Goal: Check status: Check status

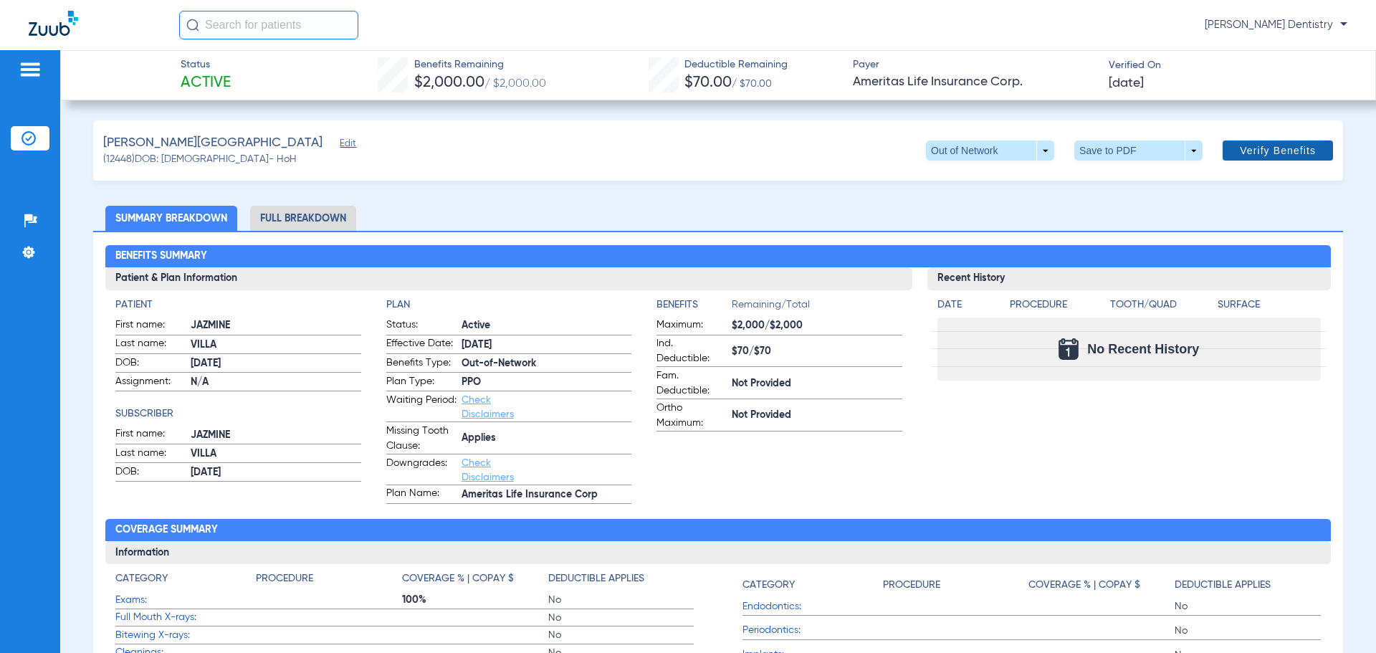
click at [1250, 148] on span "Verify Benefits" at bounding box center [1278, 150] width 76 height 11
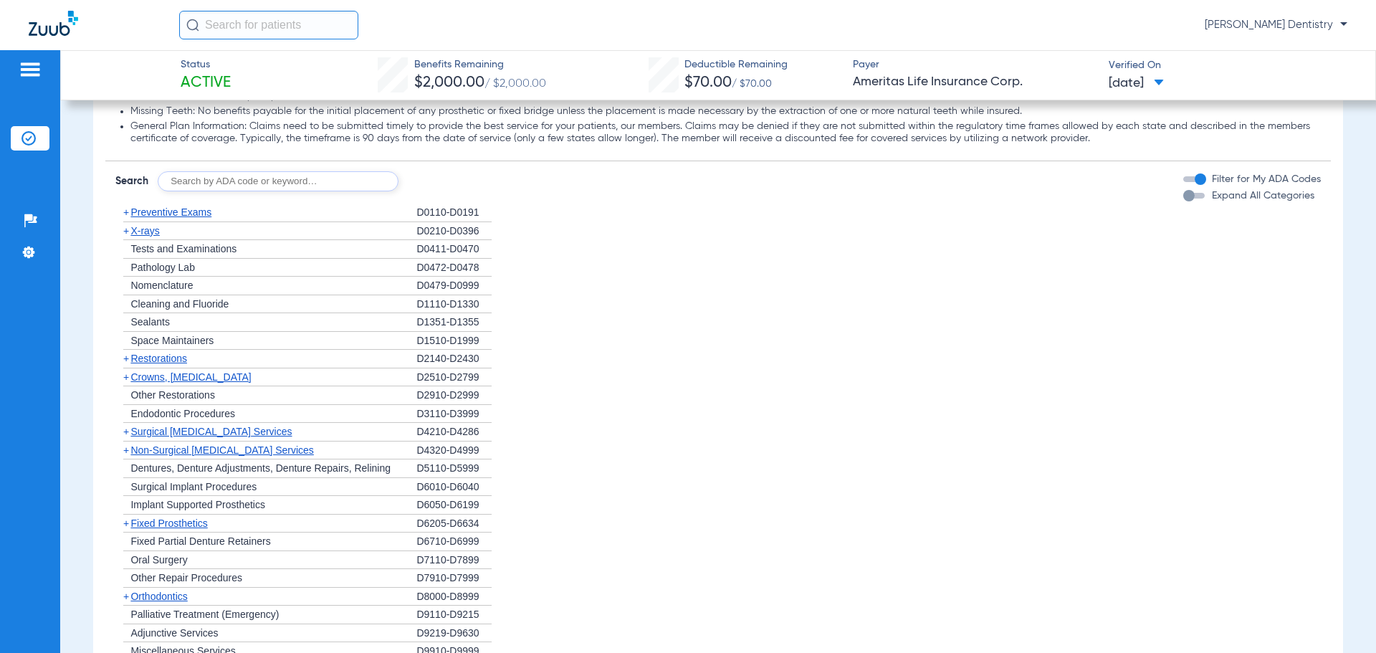
scroll to position [932, 0]
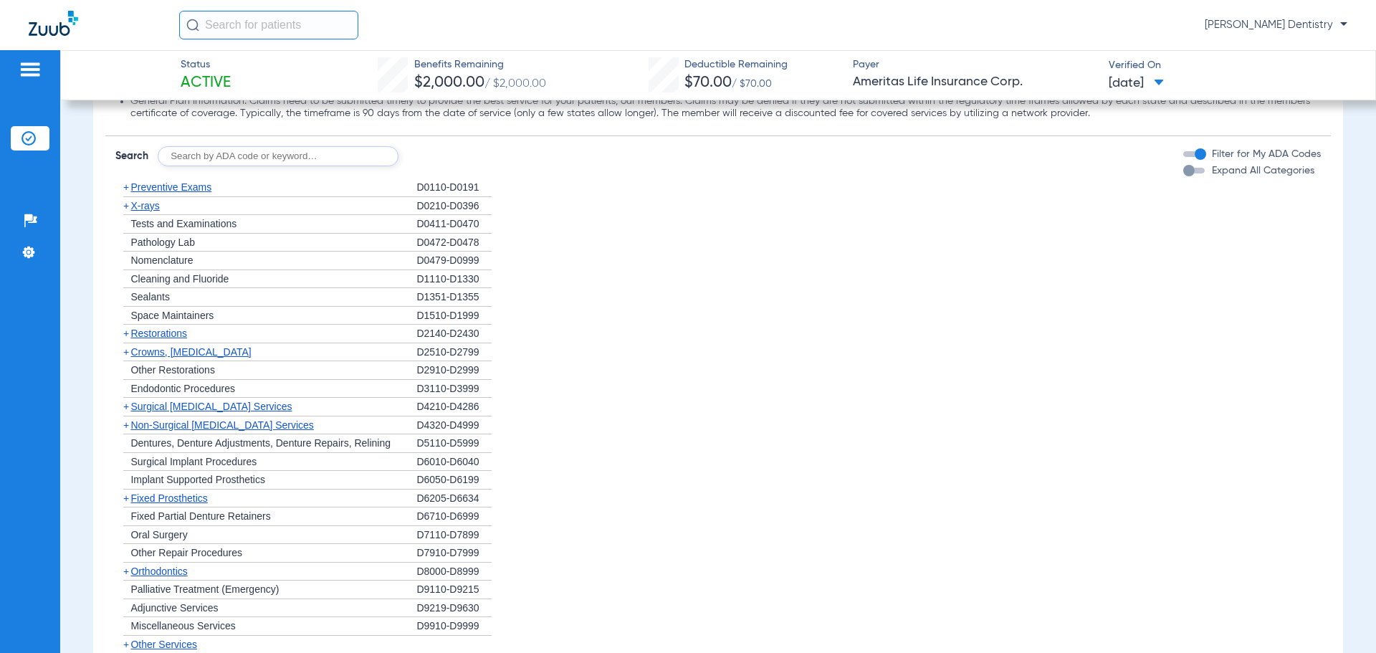
click at [126, 206] on span "+" at bounding box center [126, 205] width 6 height 11
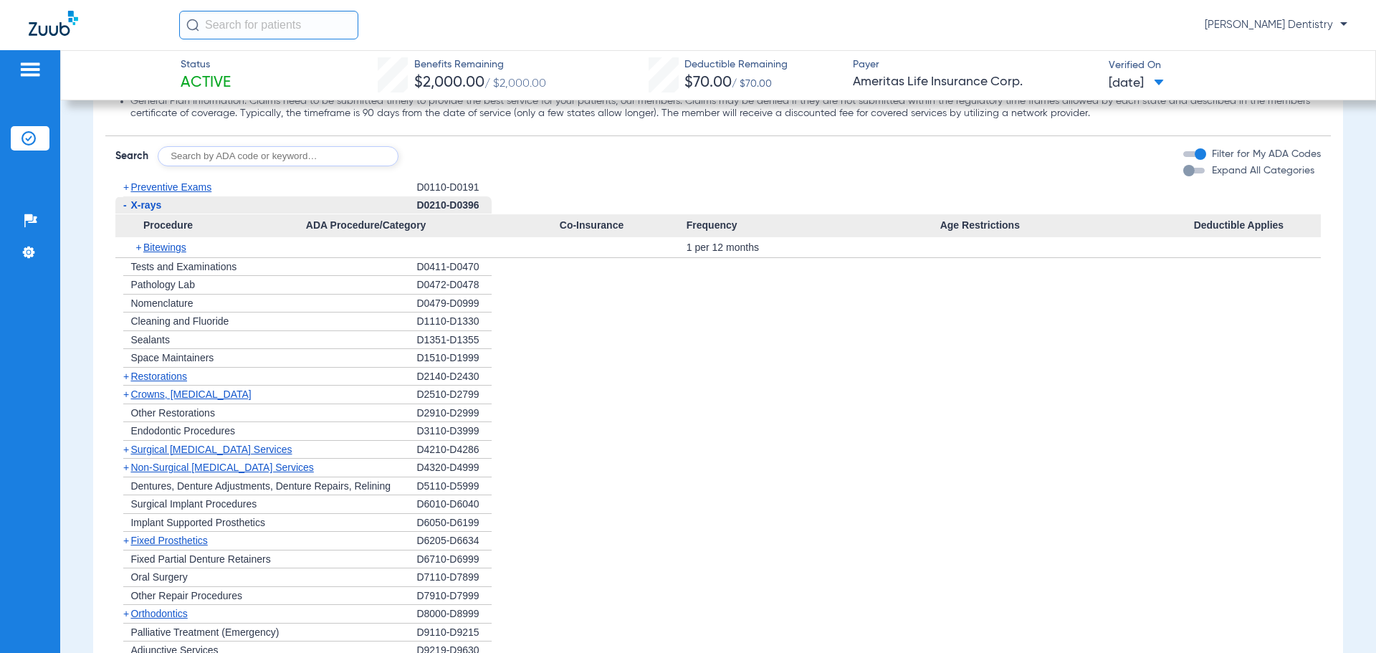
click at [126, 206] on span "-" at bounding box center [125, 204] width 4 height 11
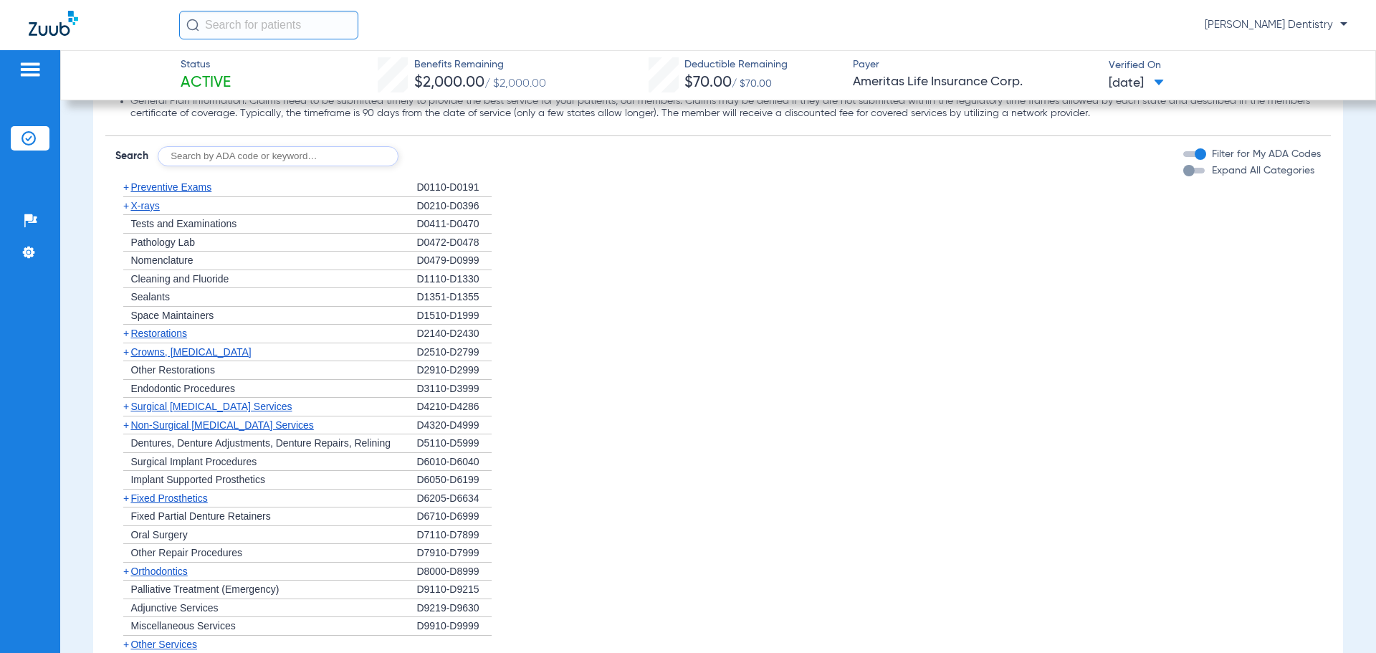
click at [128, 188] on span "+" at bounding box center [126, 186] width 6 height 11
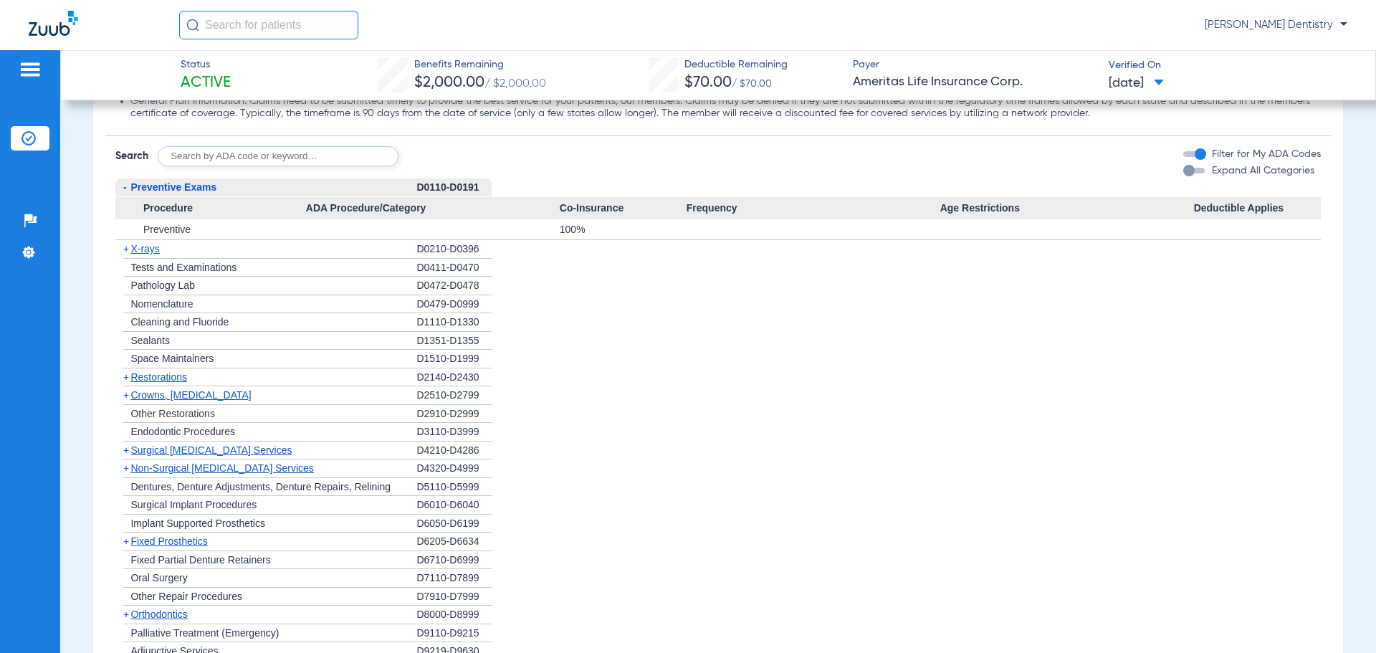
click at [130, 247] on span "+" at bounding box center [122, 249] width 15 height 18
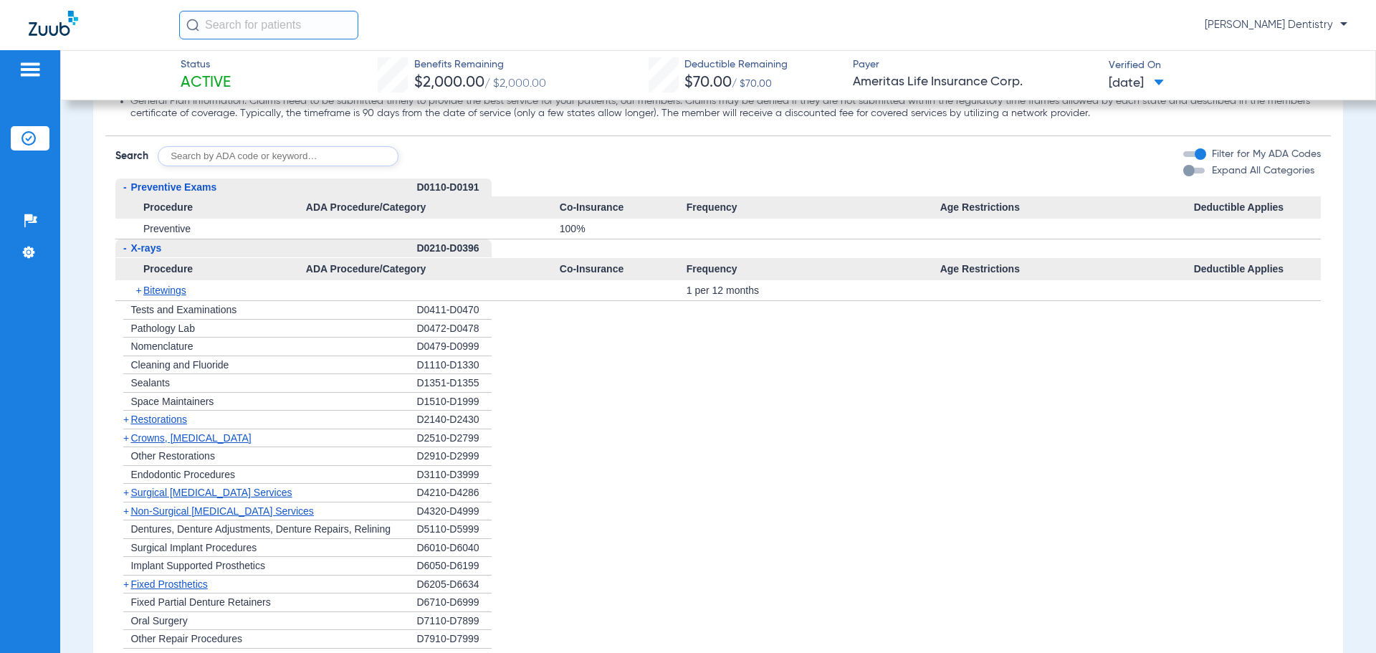
click at [169, 309] on span "Tests and Examinations" at bounding box center [183, 309] width 106 height 11
click at [140, 289] on span "+" at bounding box center [139, 290] width 8 height 20
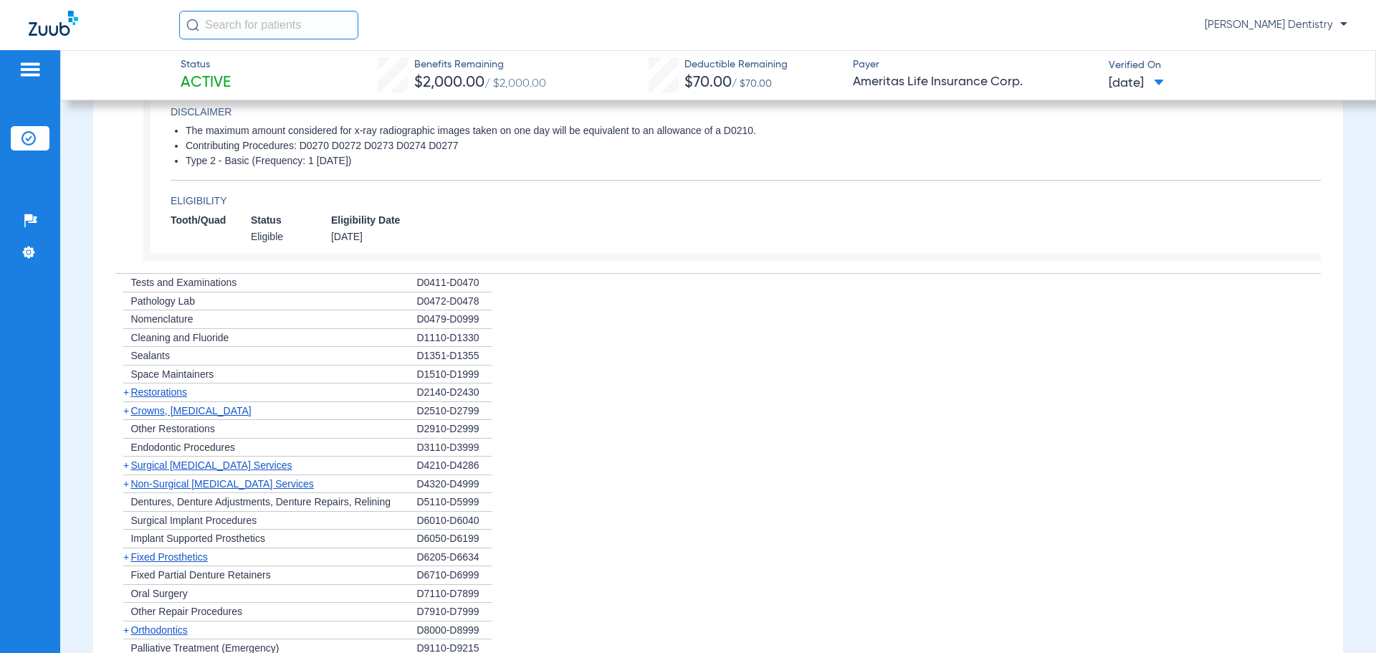
scroll to position [1147, 0]
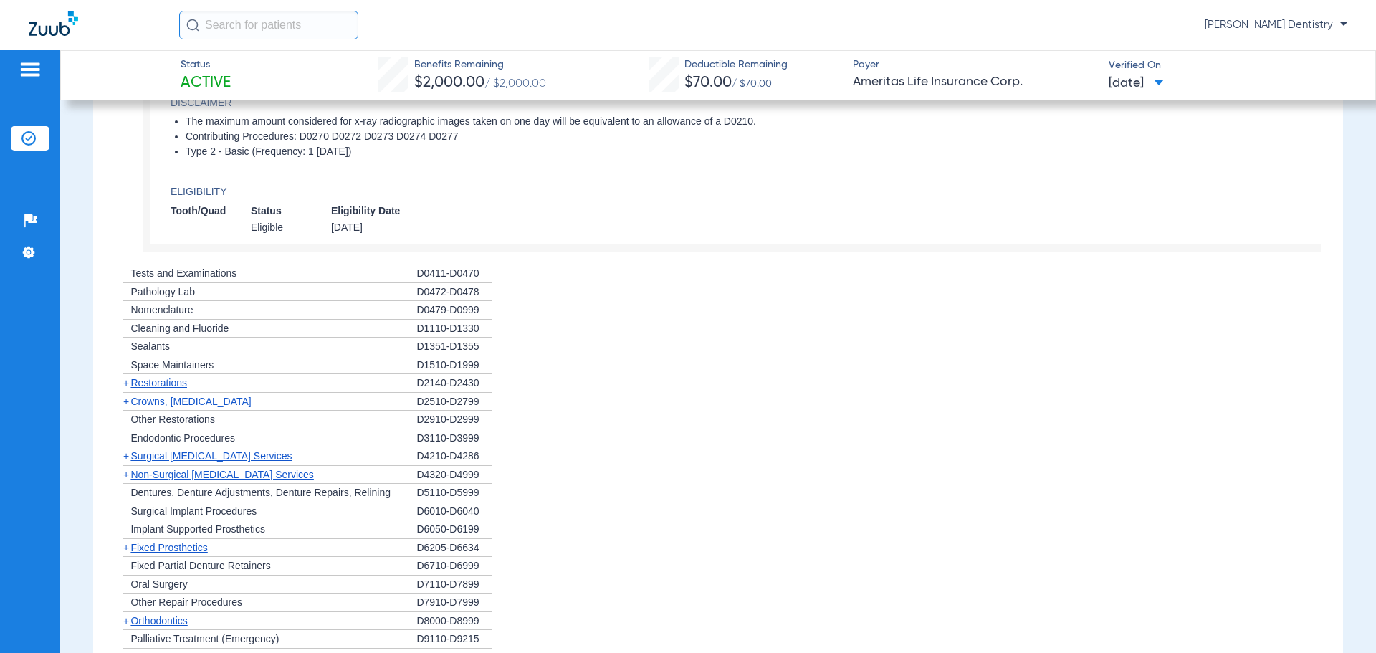
click at [125, 382] on span "+" at bounding box center [126, 382] width 6 height 11
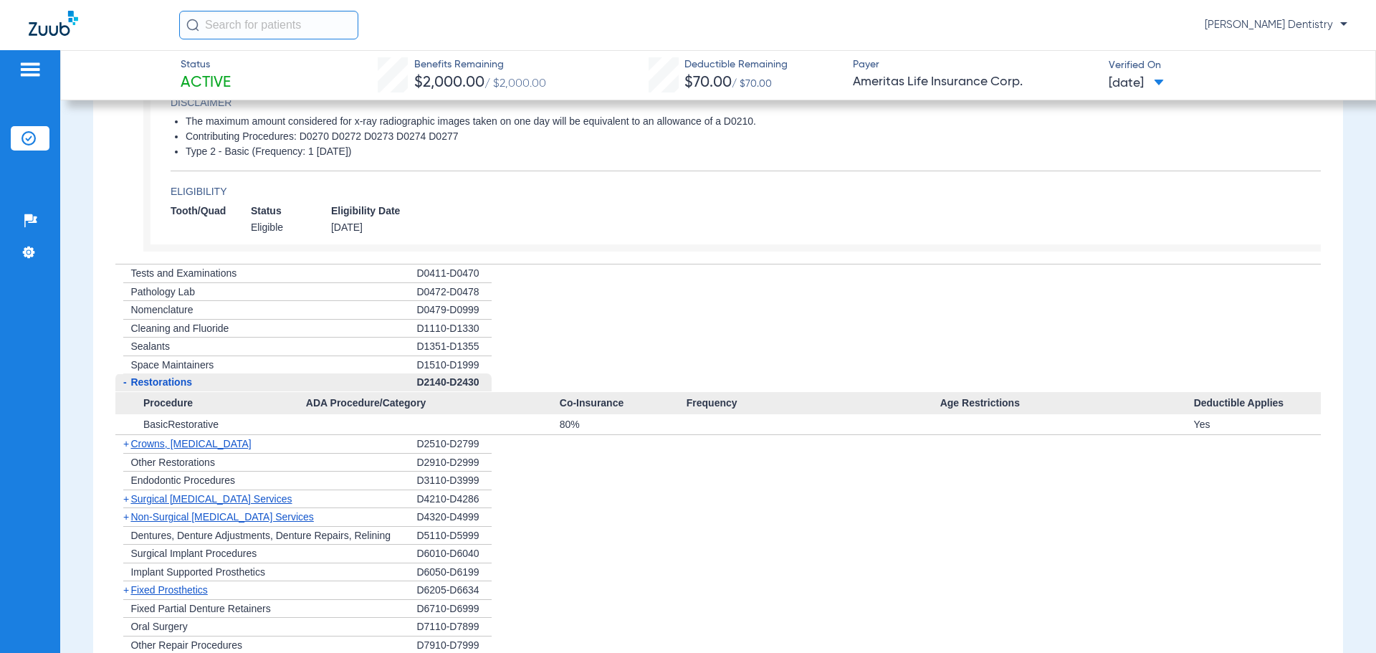
click at [124, 444] on span "+" at bounding box center [126, 443] width 6 height 11
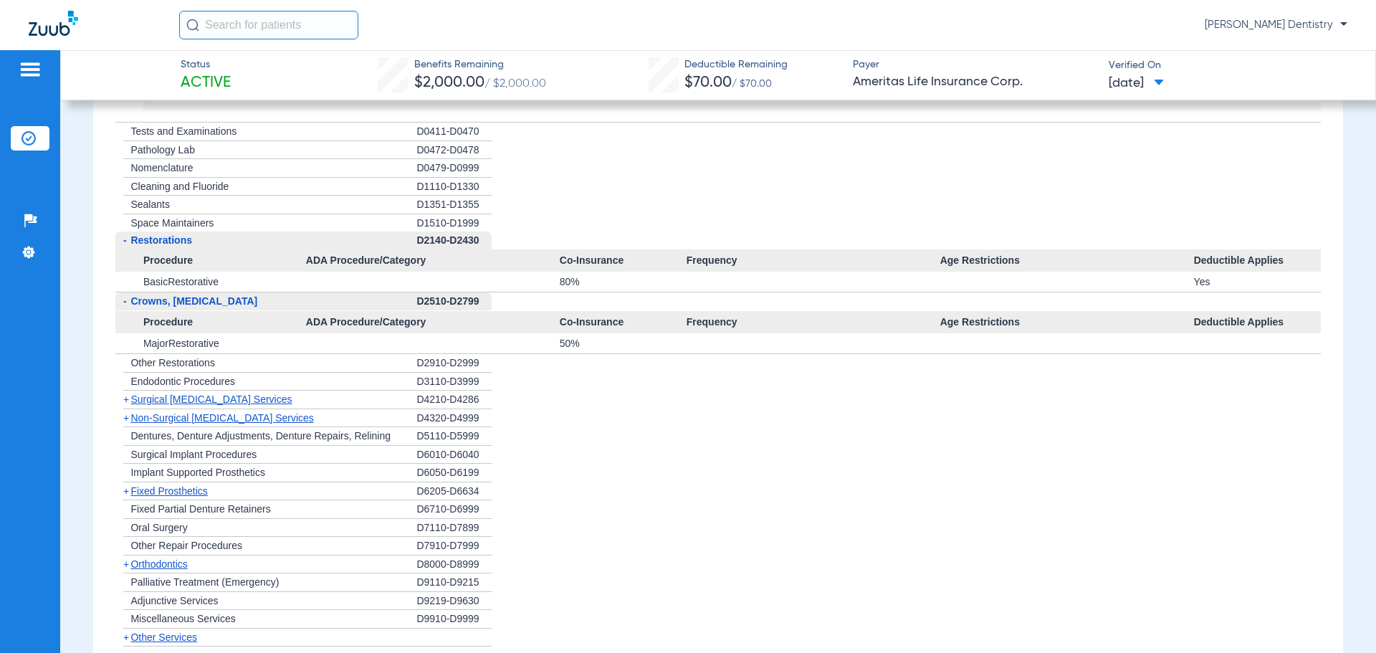
scroll to position [1290, 0]
click at [128, 399] on span "+" at bounding box center [126, 397] width 6 height 11
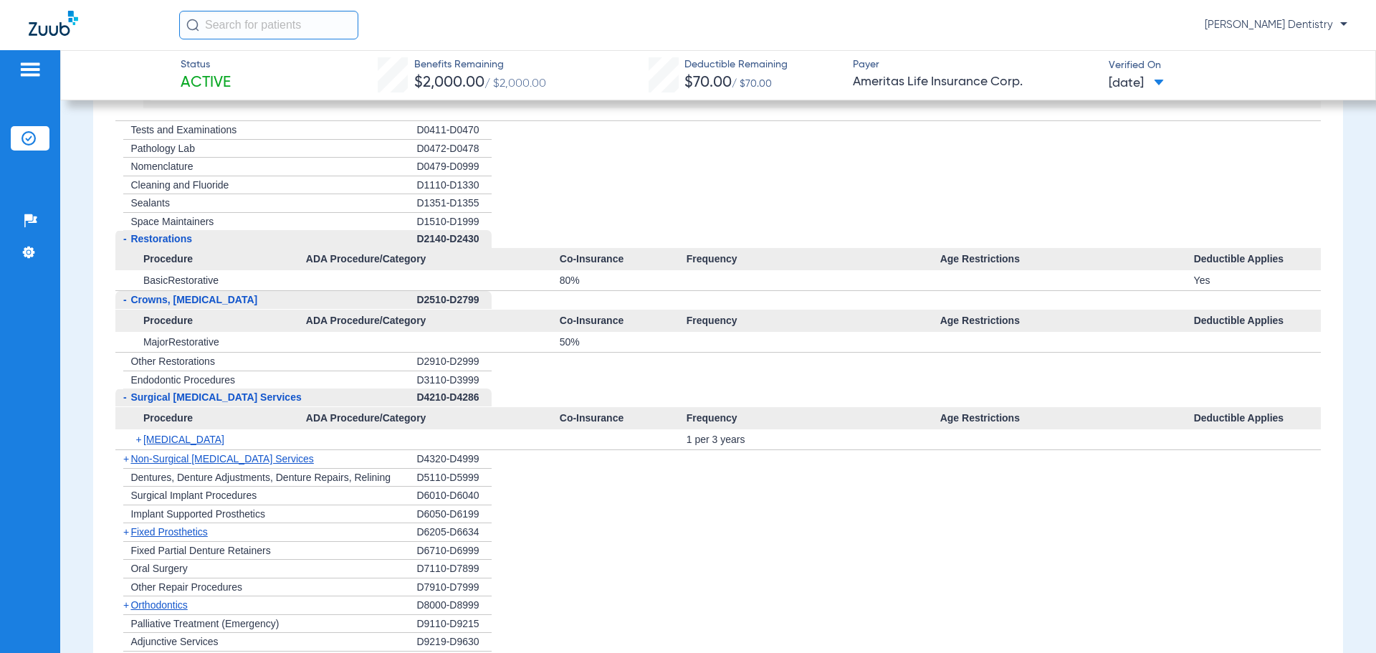
click at [126, 459] on span "+" at bounding box center [126, 458] width 6 height 11
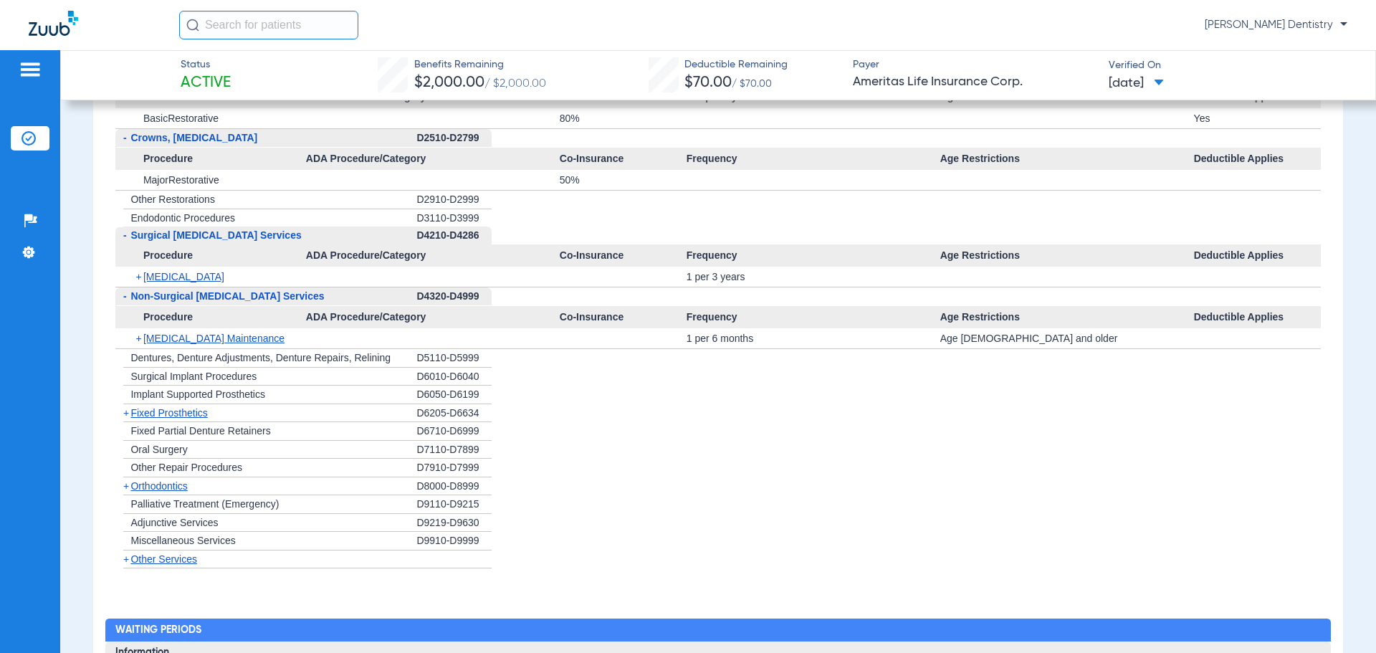
scroll to position [1505, 0]
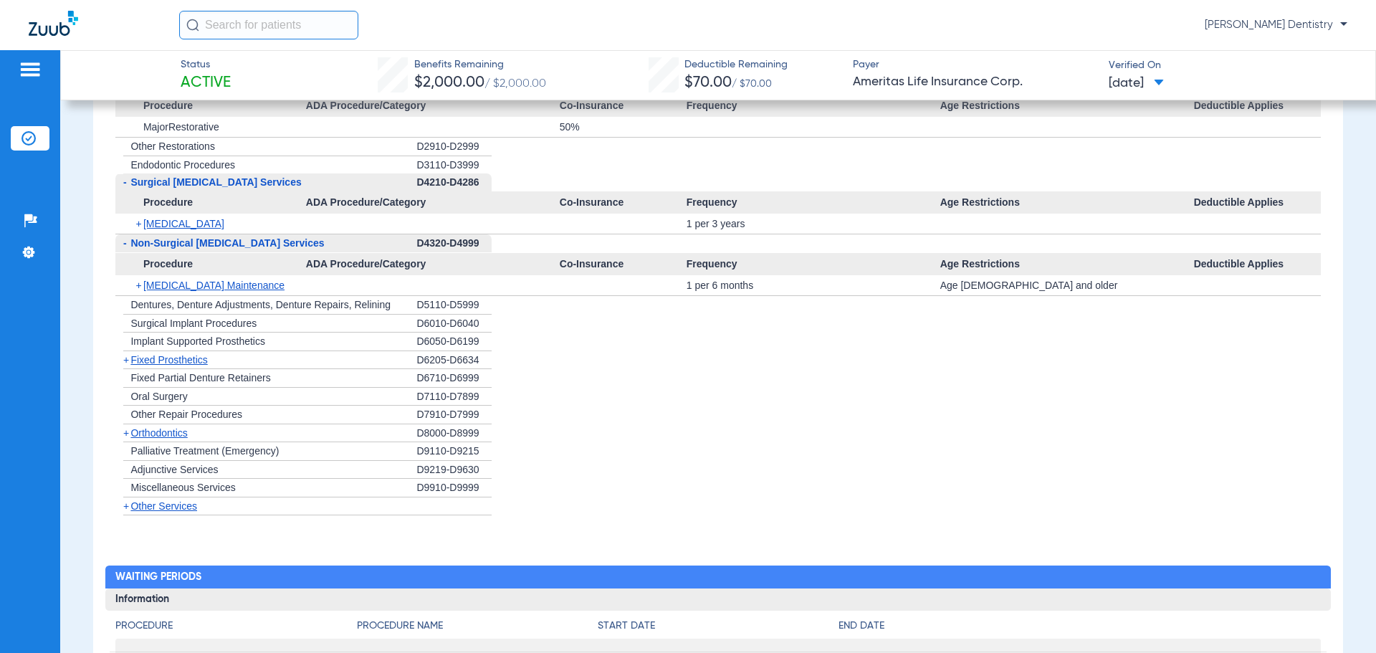
click at [139, 221] on span "+" at bounding box center [139, 224] width 8 height 20
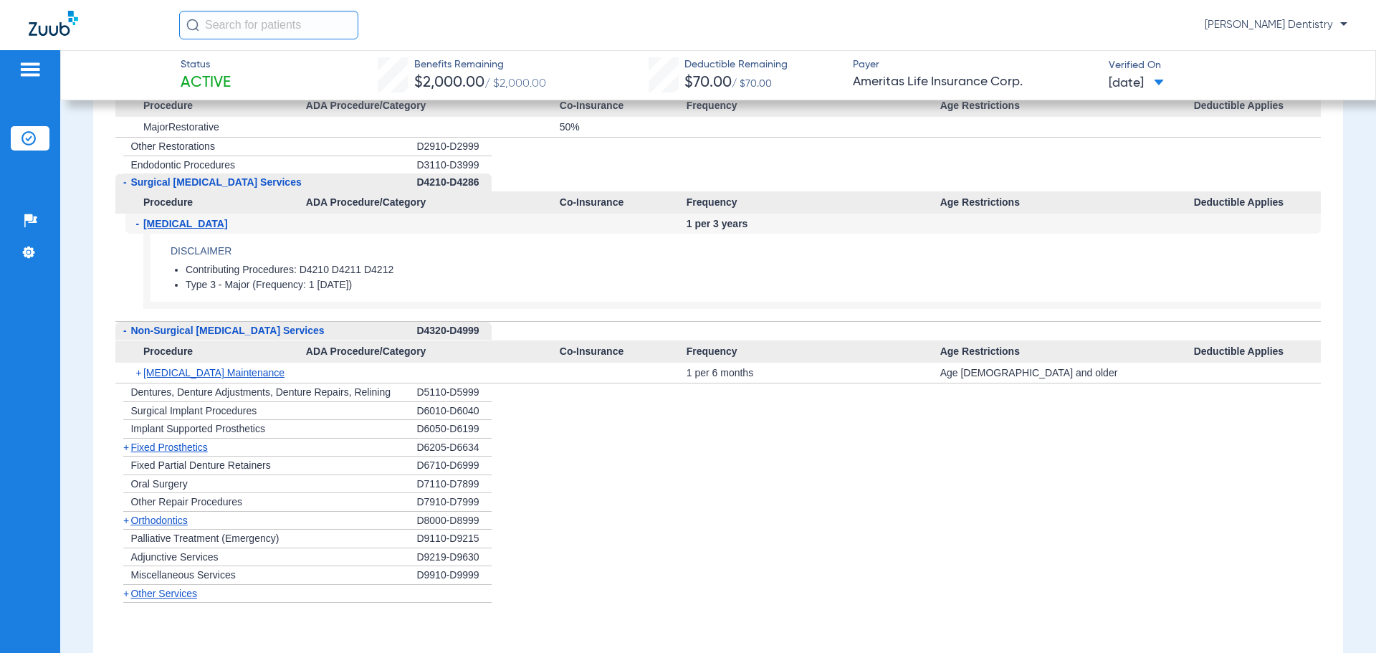
click at [142, 375] on span "+" at bounding box center [139, 373] width 8 height 20
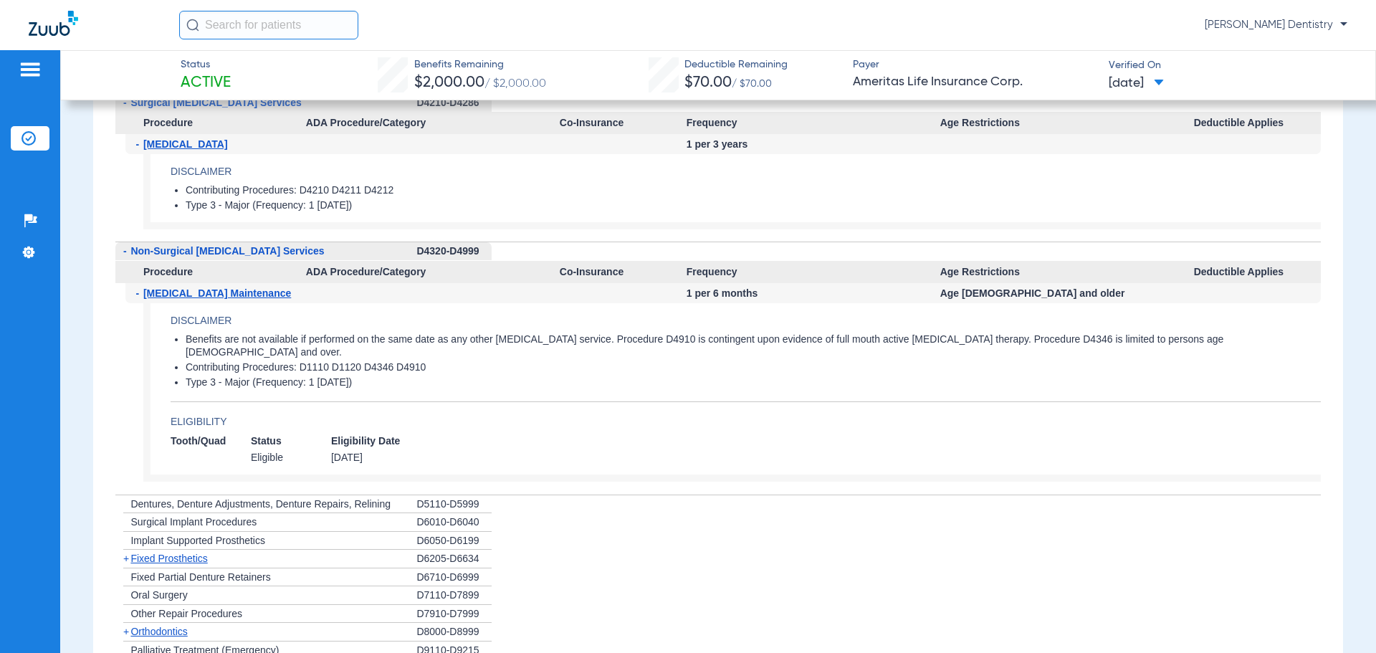
scroll to position [1791, 0]
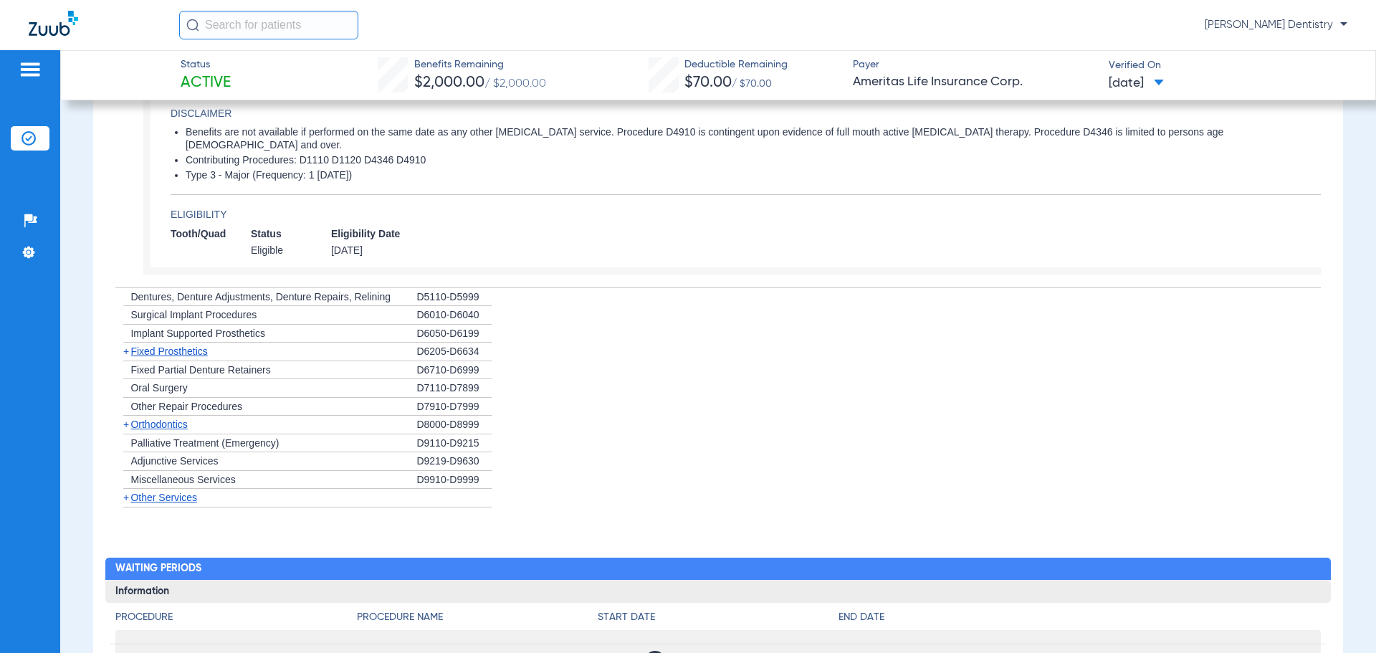
click at [123, 345] on span "+" at bounding box center [126, 350] width 6 height 11
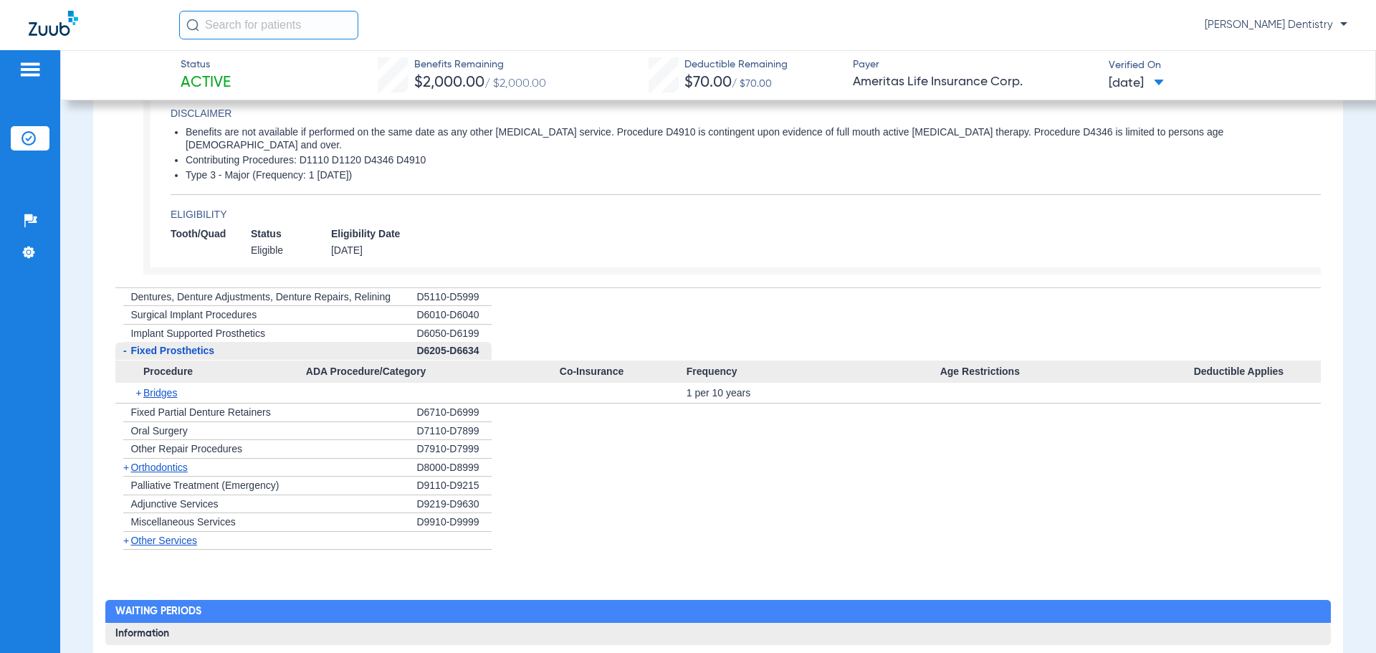
click at [125, 461] on span "+" at bounding box center [126, 466] width 6 height 11
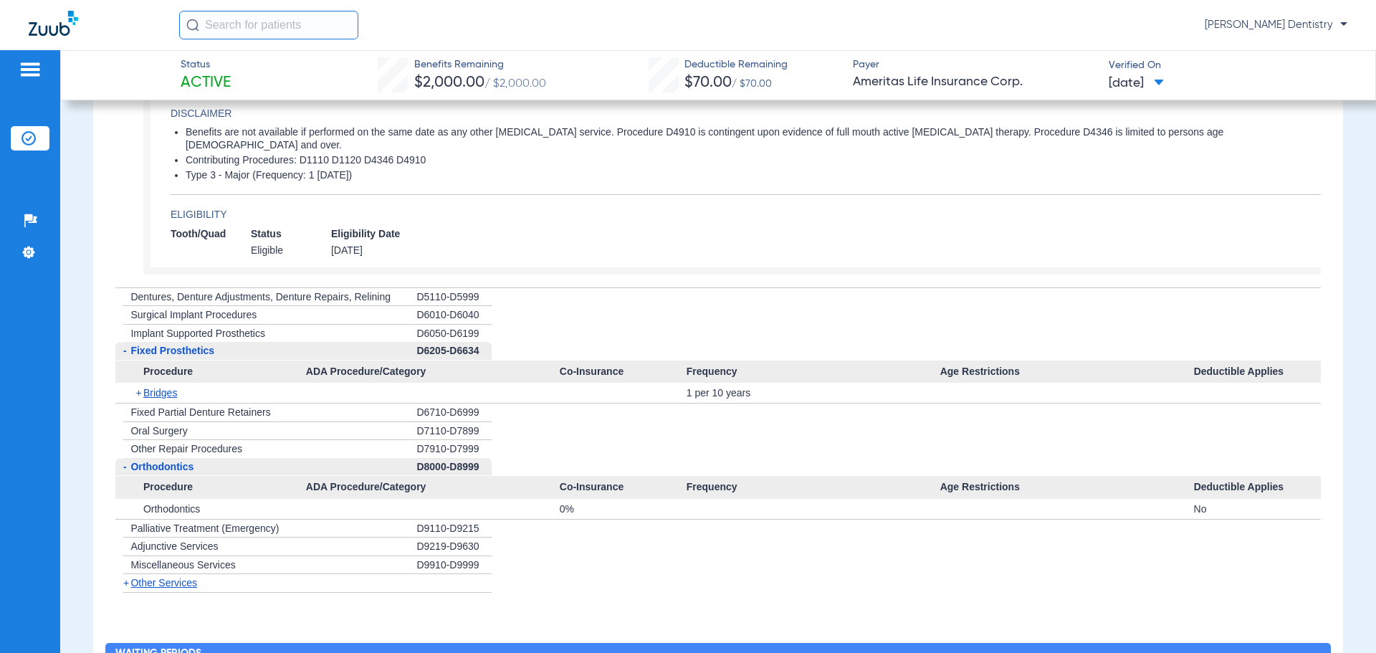
click at [125, 577] on span "+" at bounding box center [126, 582] width 6 height 11
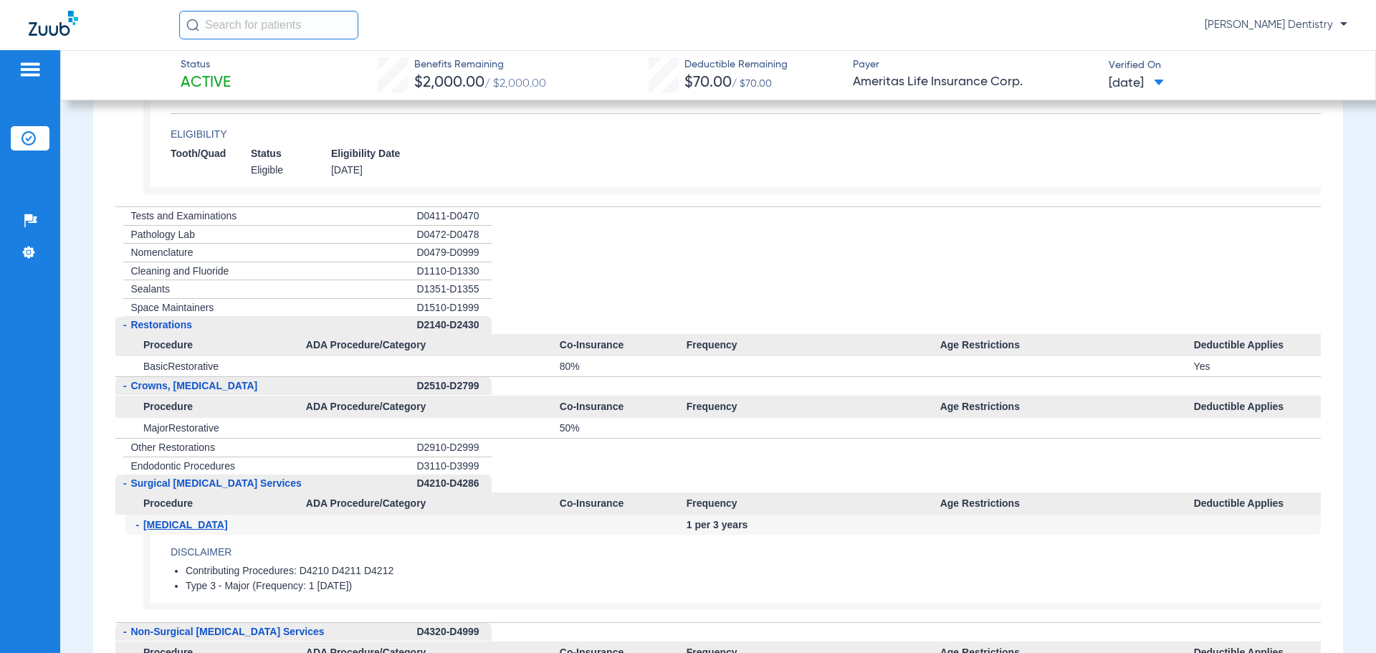
scroll to position [1075, 0]
